Goal: Task Accomplishment & Management: Manage account settings

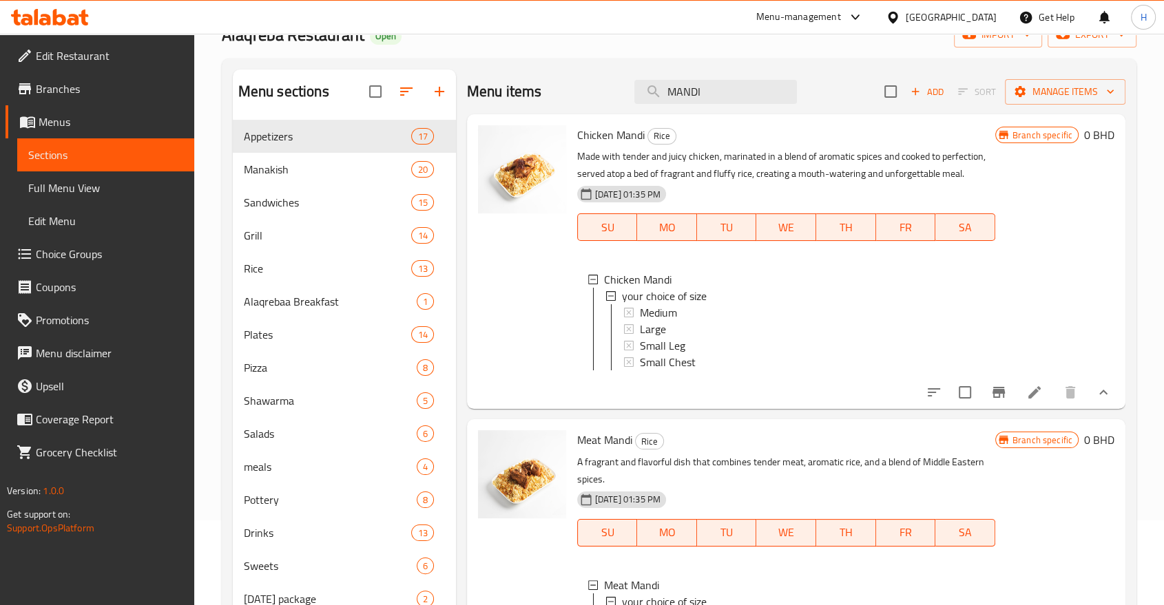
scroll to position [1, 0]
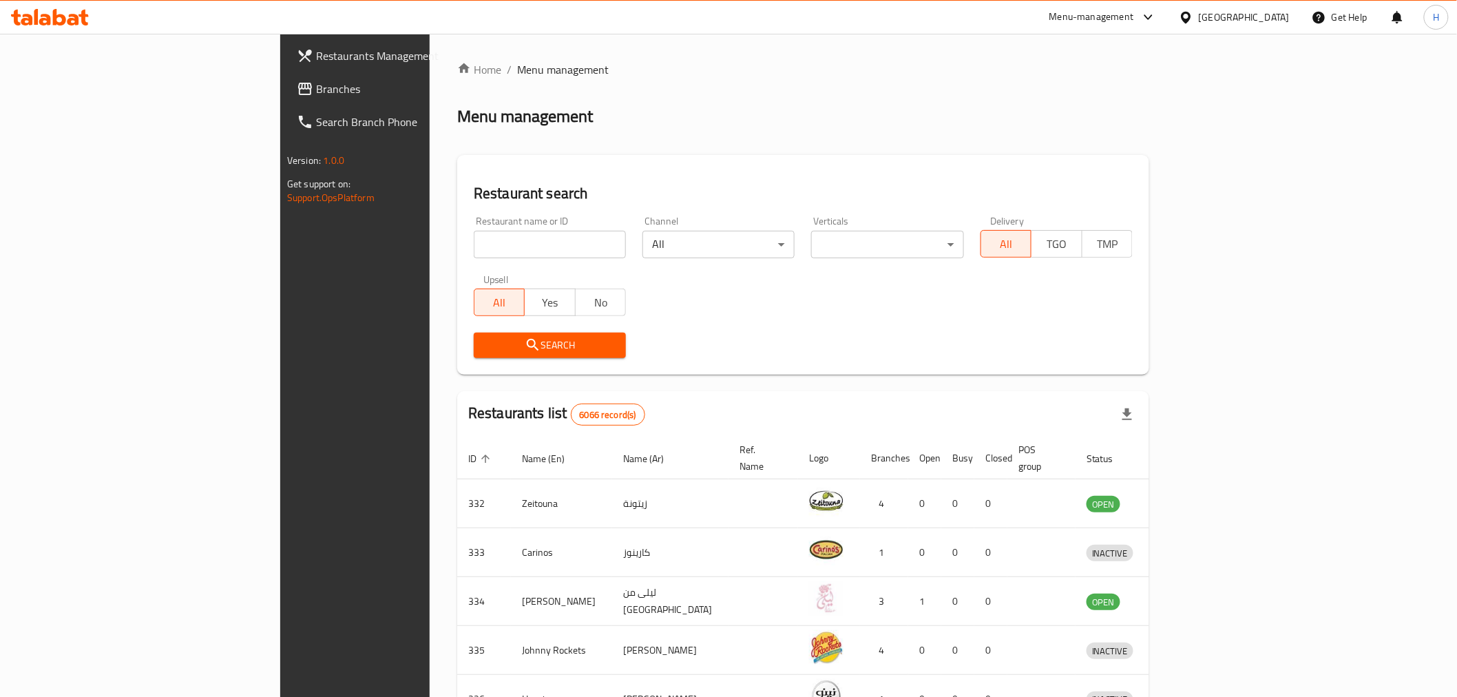
click at [474, 238] on input "search" at bounding box center [550, 245] width 152 height 28
type input "reviive"
click button "Search" at bounding box center [550, 345] width 152 height 25
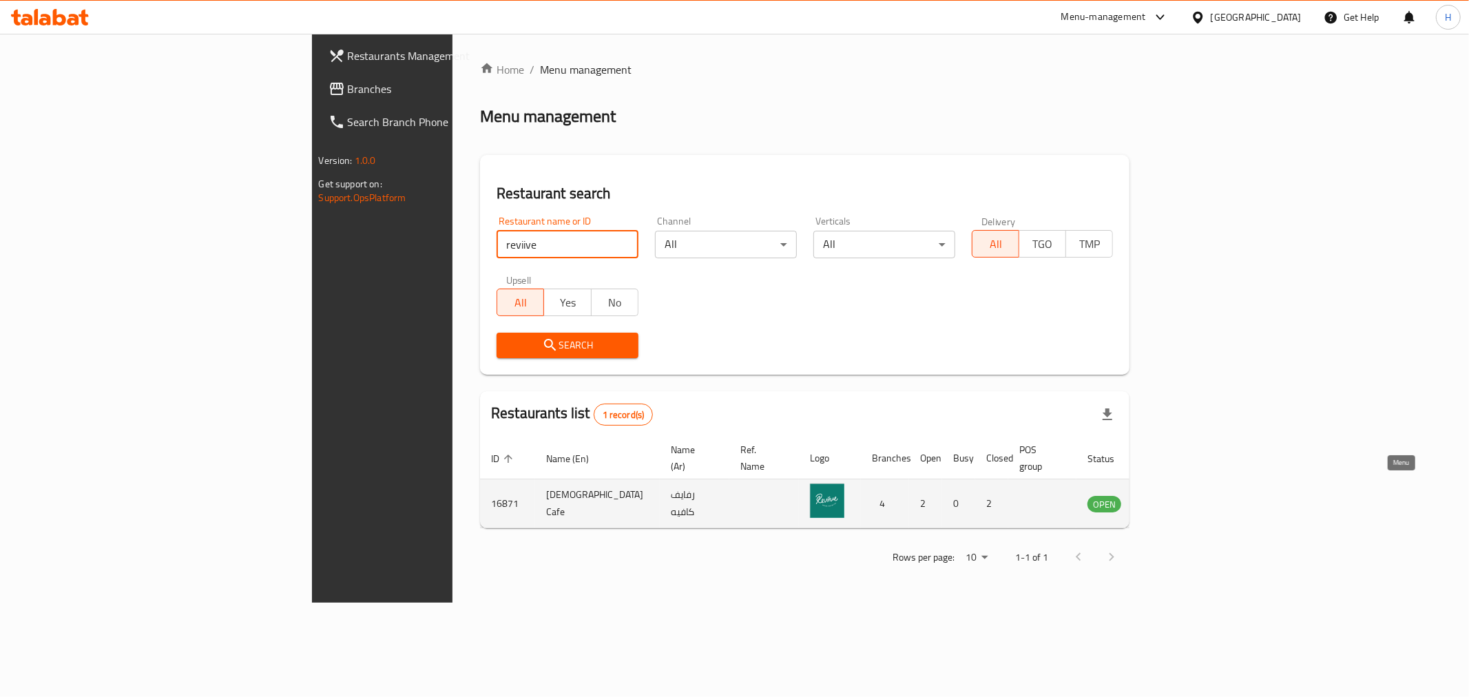
click at [1175, 499] on icon "enhanced table" at bounding box center [1167, 505] width 15 height 12
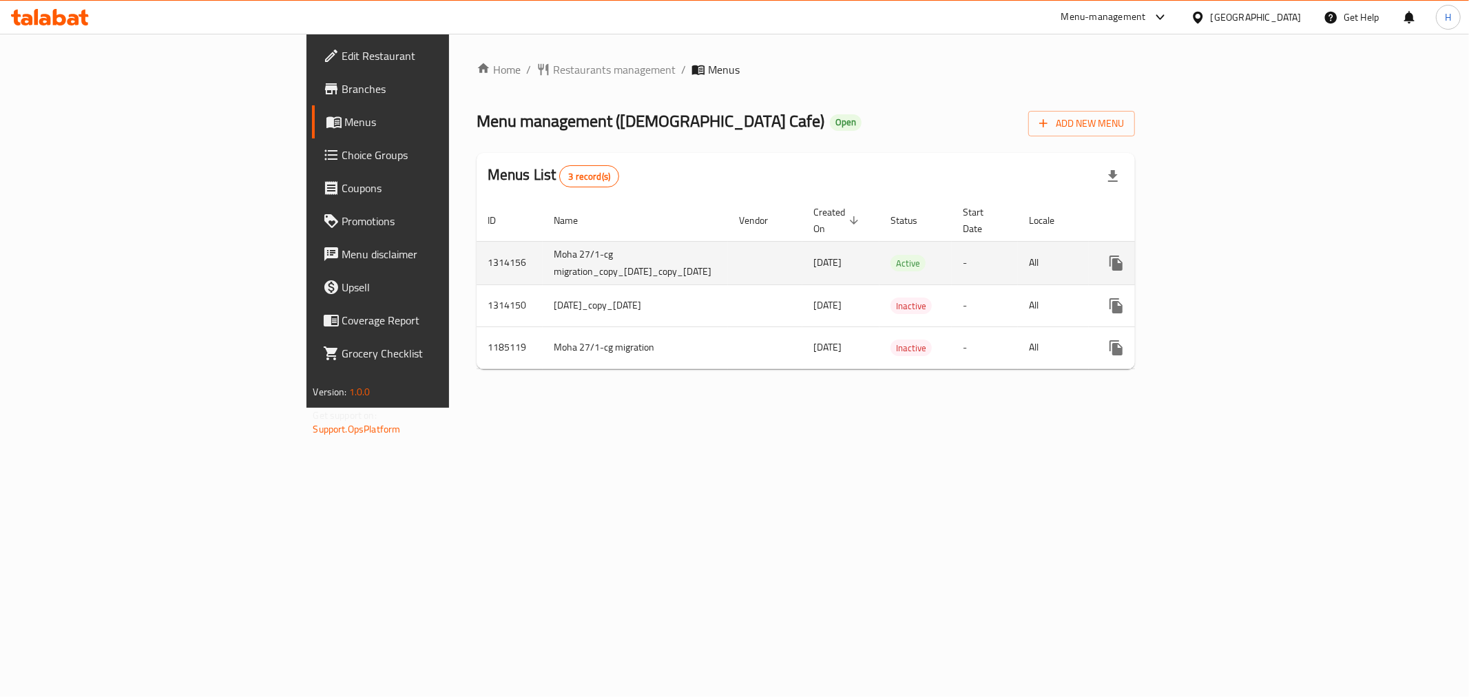
click at [543, 245] on td "Moha 27/1-cg migration_copy_25/09/2025_copy_25/09/2025" at bounding box center [635, 262] width 185 height 43
click at [1224, 255] on icon "enhanced table" at bounding box center [1215, 263] width 17 height 17
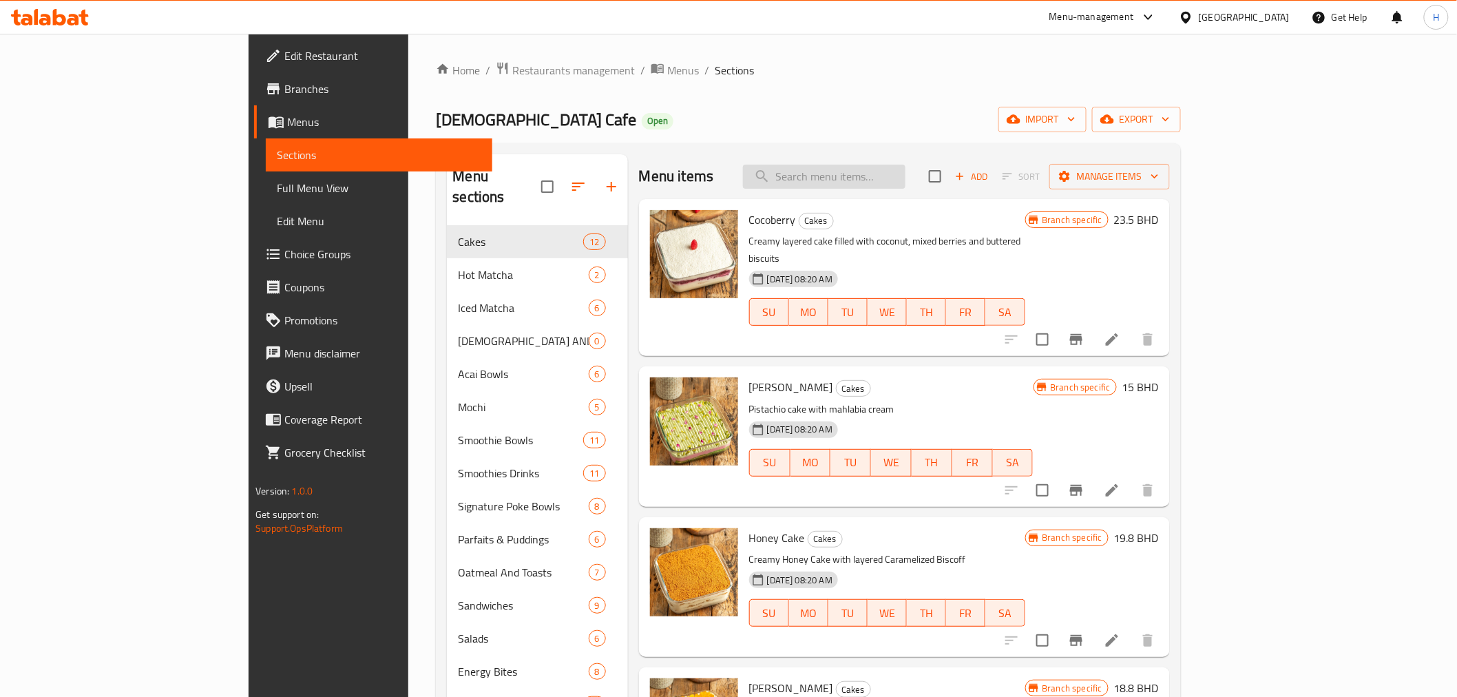
click at [906, 182] on input "search" at bounding box center [824, 177] width 163 height 24
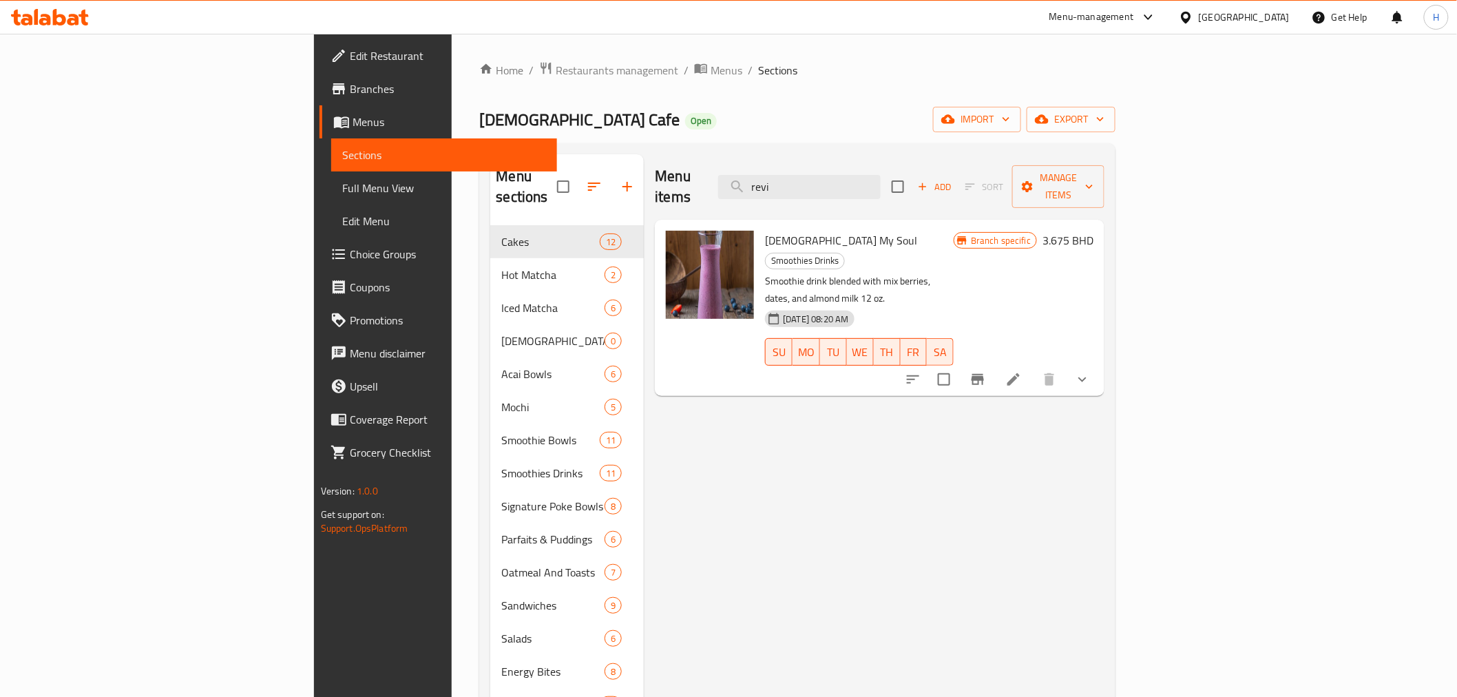
drag, startPoint x: 900, startPoint y: 186, endPoint x: 806, endPoint y: 171, distance: 94.9
click at [806, 171] on div "Menu items revi Add Sort Manage items" at bounding box center [880, 186] width 450 height 65
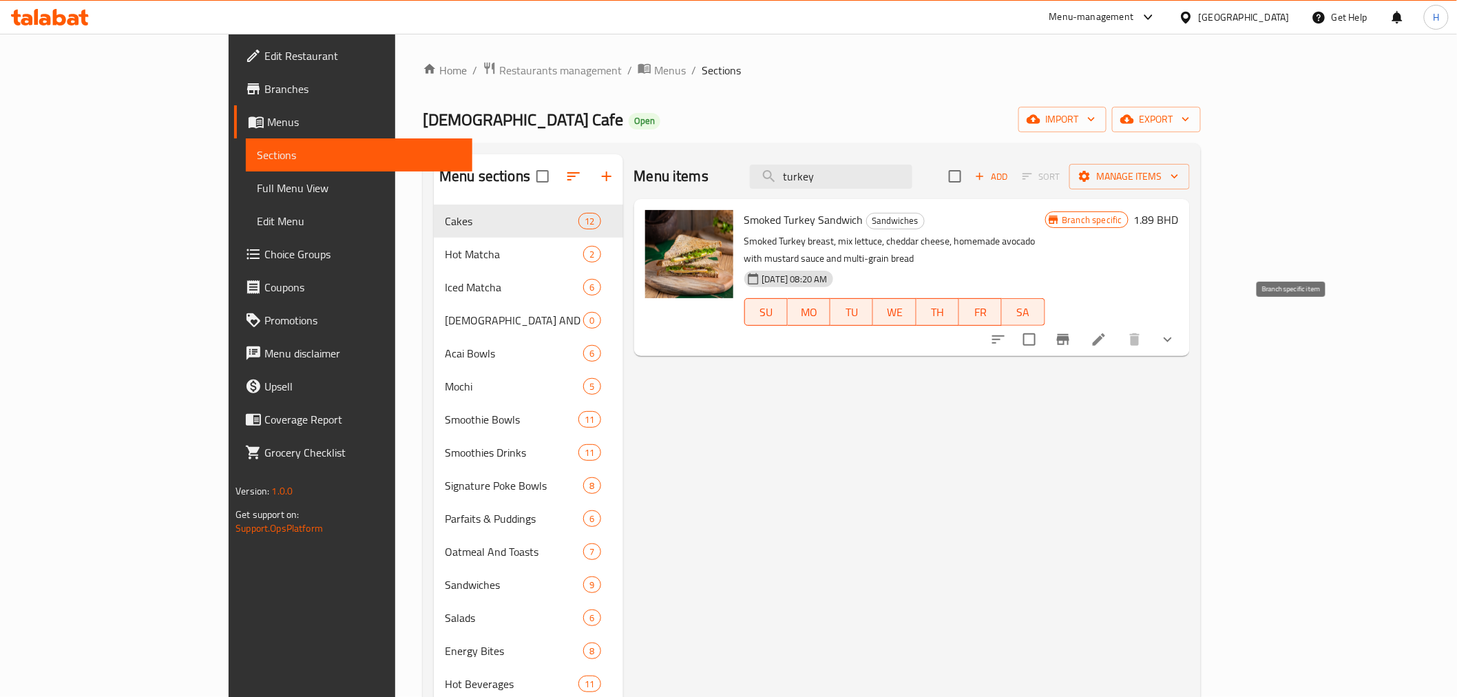
type input "turkey"
click at [1072, 331] on icon "Branch-specific-item" at bounding box center [1063, 339] width 17 height 17
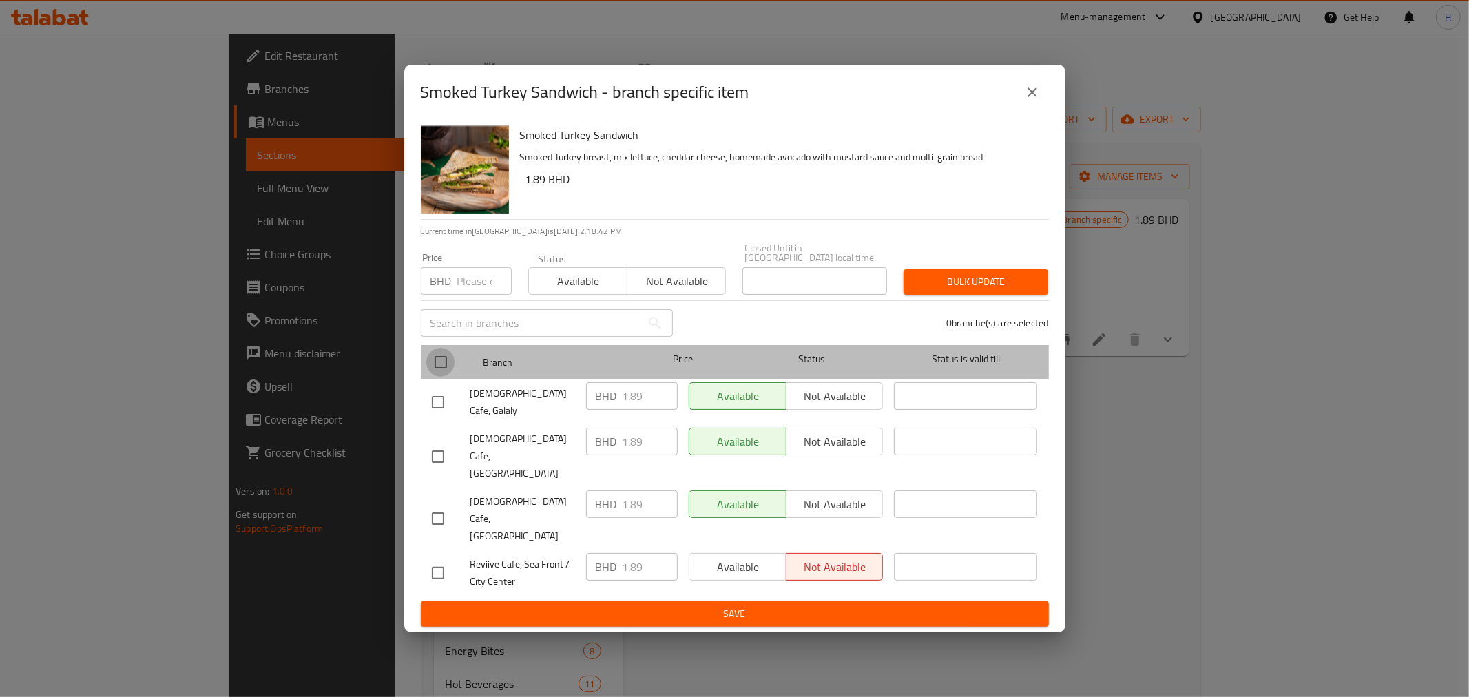
click at [437, 377] on input "checkbox" at bounding box center [440, 362] width 29 height 29
checkbox input "true"
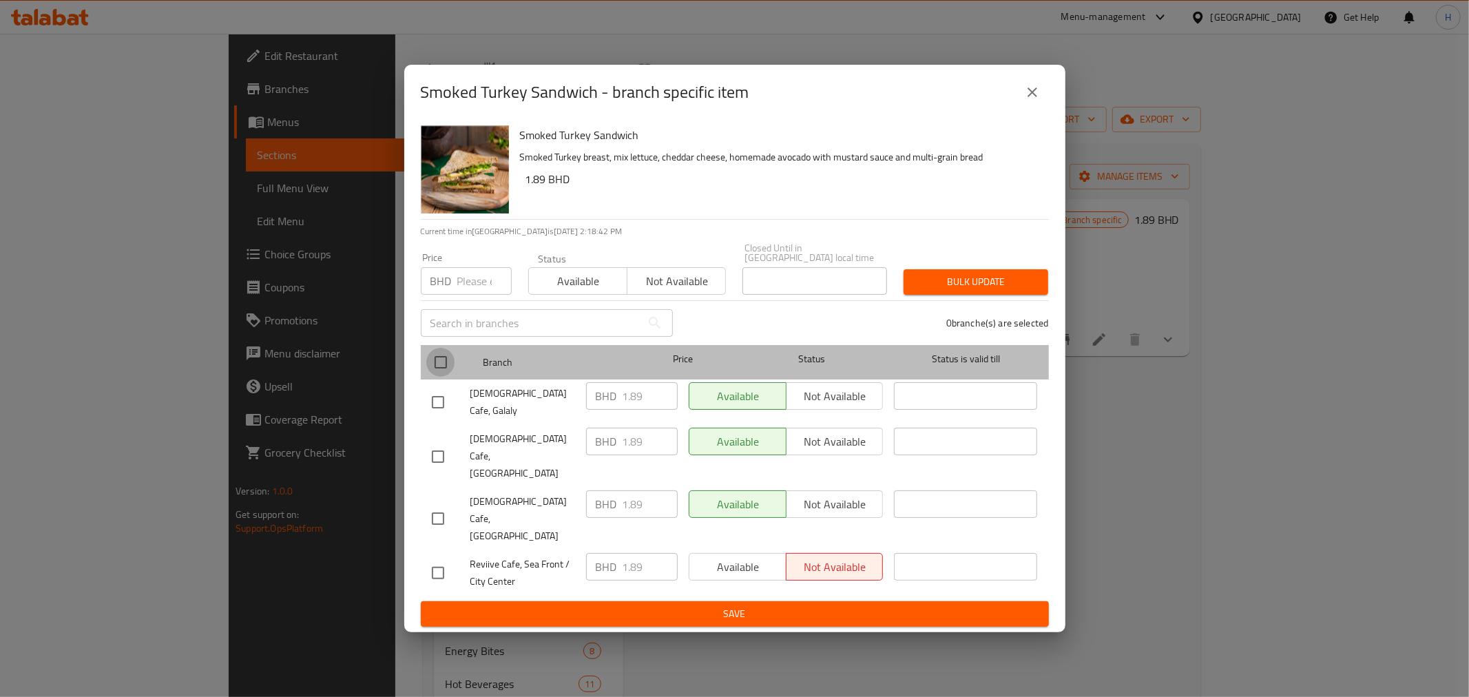
checkbox input "true"
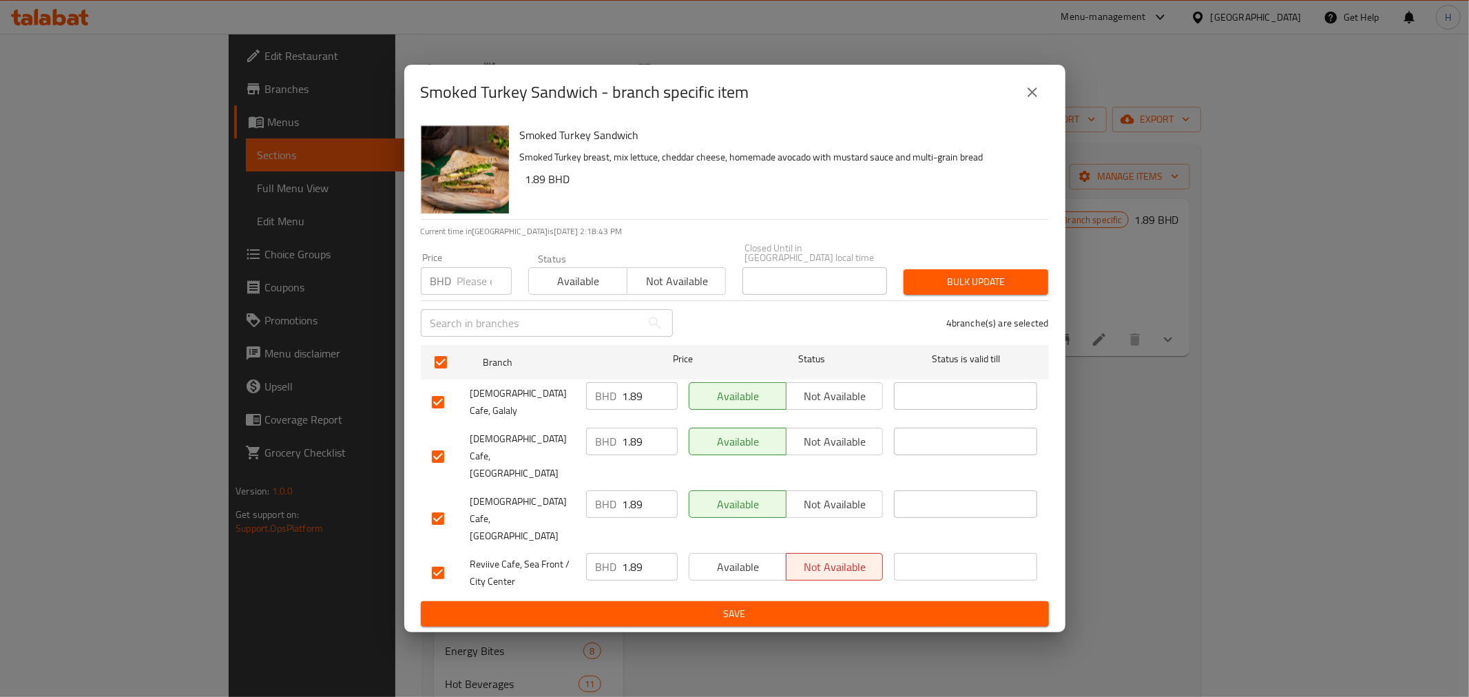
drag, startPoint x: 631, startPoint y: 428, endPoint x: 647, endPoint y: 428, distance: 15.9
click at [646, 410] on input "1.89" at bounding box center [650, 396] width 55 height 28
type input "1.98"
paste input "1.98"
type input "1.98"
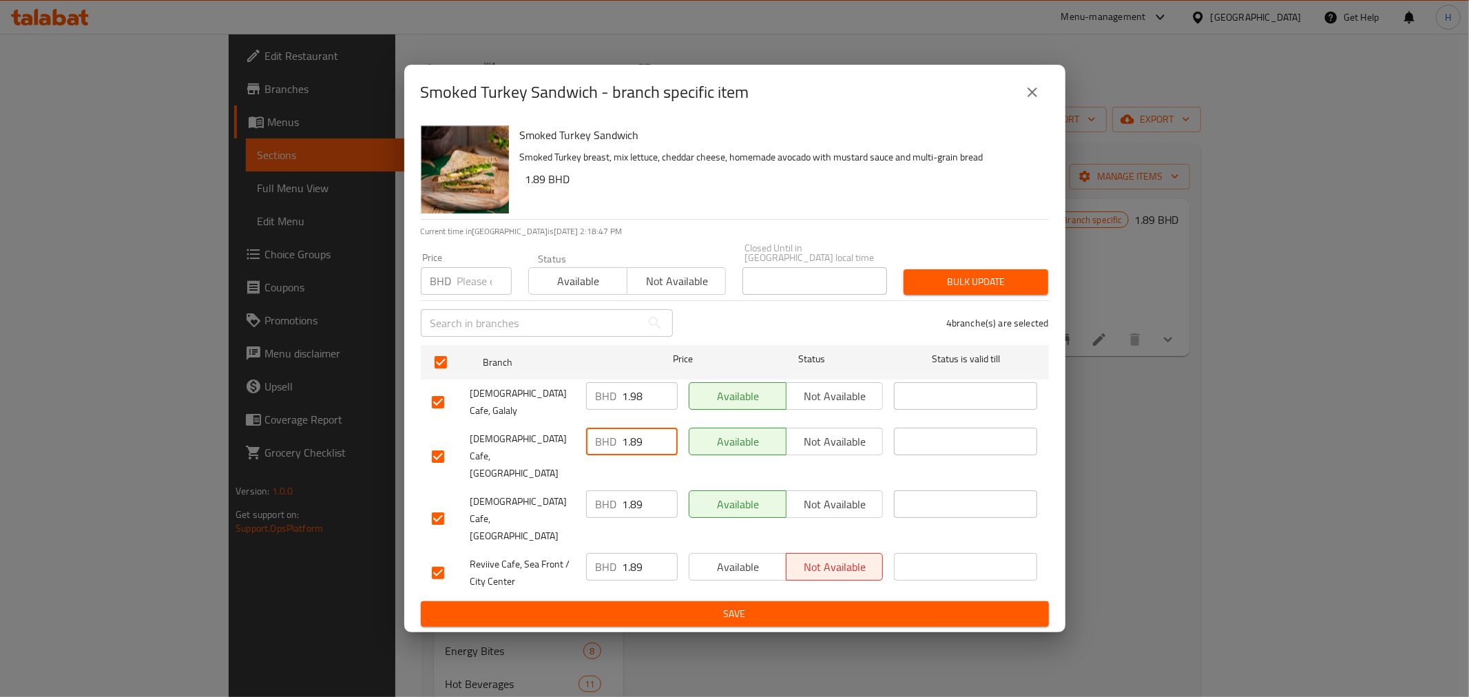
drag, startPoint x: 640, startPoint y: 464, endPoint x: 525, endPoint y: 454, distance: 116.1
click at [525, 454] on div "Reviive Cafe, West Riffa BHD 1.89 ​ Available Not available ​" at bounding box center [734, 456] width 617 height 68
paste input "98"
type input "1.98"
drag, startPoint x: 607, startPoint y: 494, endPoint x: 568, endPoint y: 514, distance: 44.0
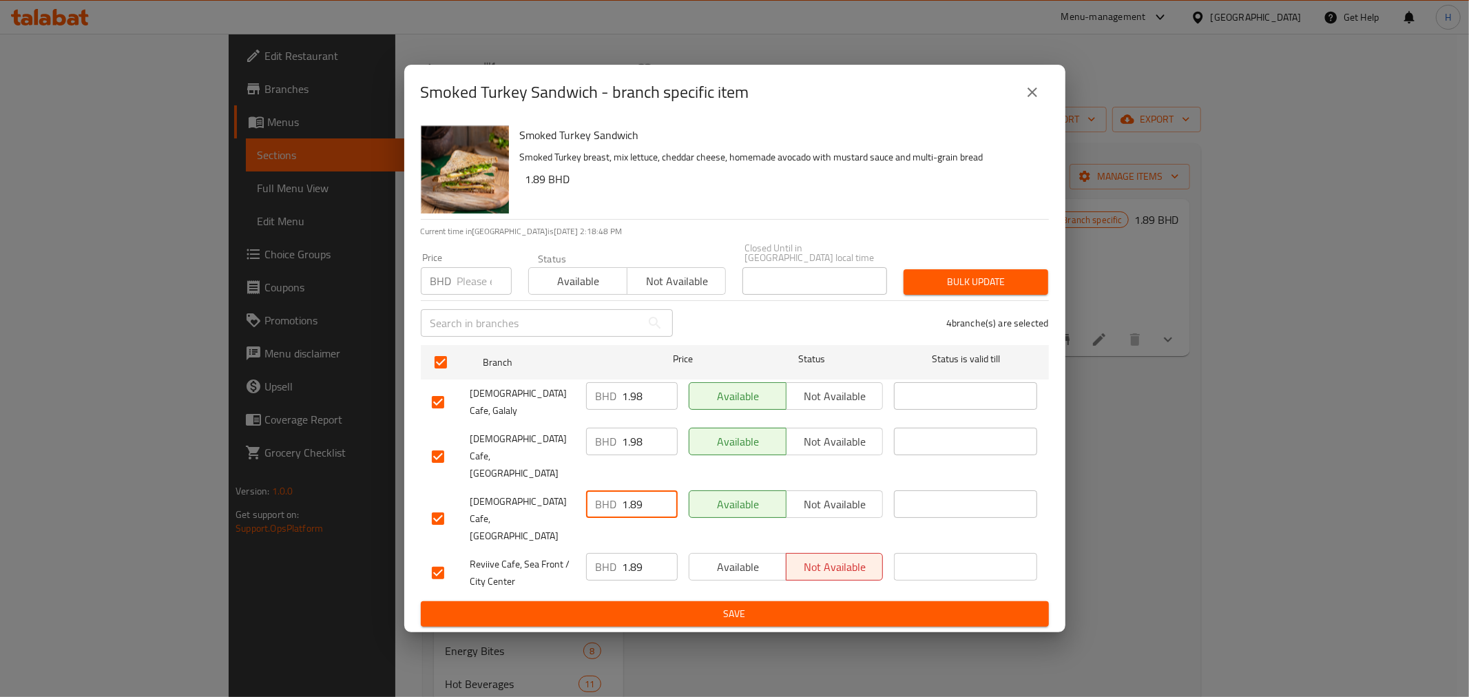
click at [539, 492] on div "Reviive Cafe, Muharraq BHD 1.89 ​ Available Not available ​" at bounding box center [734, 519] width 617 height 68
paste input "98"
type input "1.98"
drag, startPoint x: 643, startPoint y: 534, endPoint x: 513, endPoint y: 520, distance: 131.0
click at [525, 547] on div "Reviive Cafe, Sea Front / City Center BHD 1.89 ​ Available Not available ​" at bounding box center [734, 572] width 617 height 51
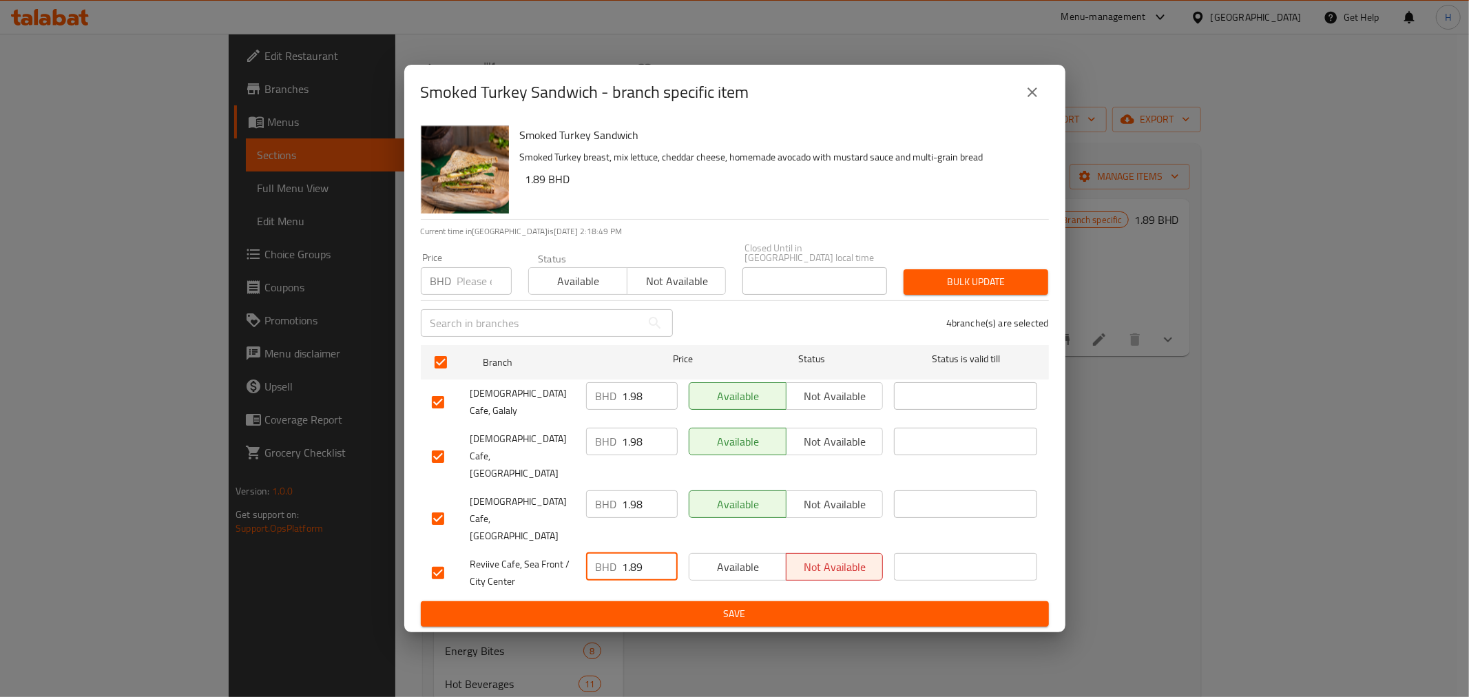
paste input "98"
type input "1.98"
click at [565, 605] on span "Save" at bounding box center [735, 613] width 606 height 17
